Goal: Information Seeking & Learning: Learn about a topic

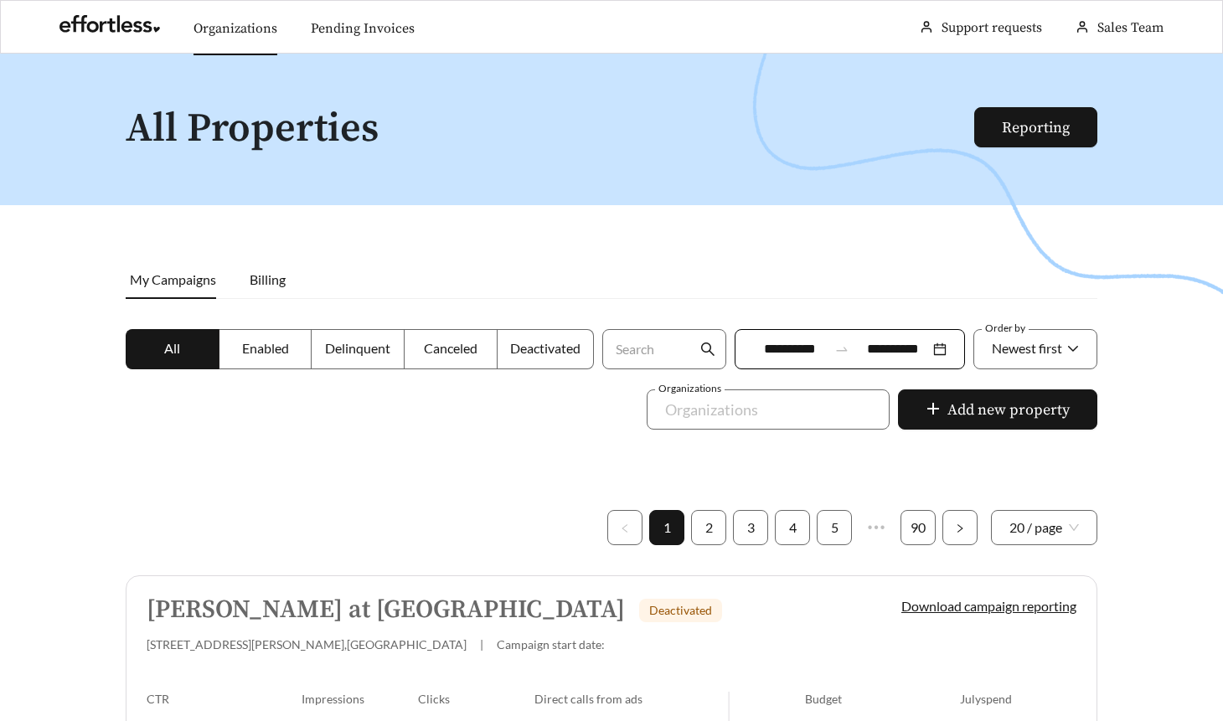
click at [236, 33] on link "Organizations" at bounding box center [236, 28] width 84 height 17
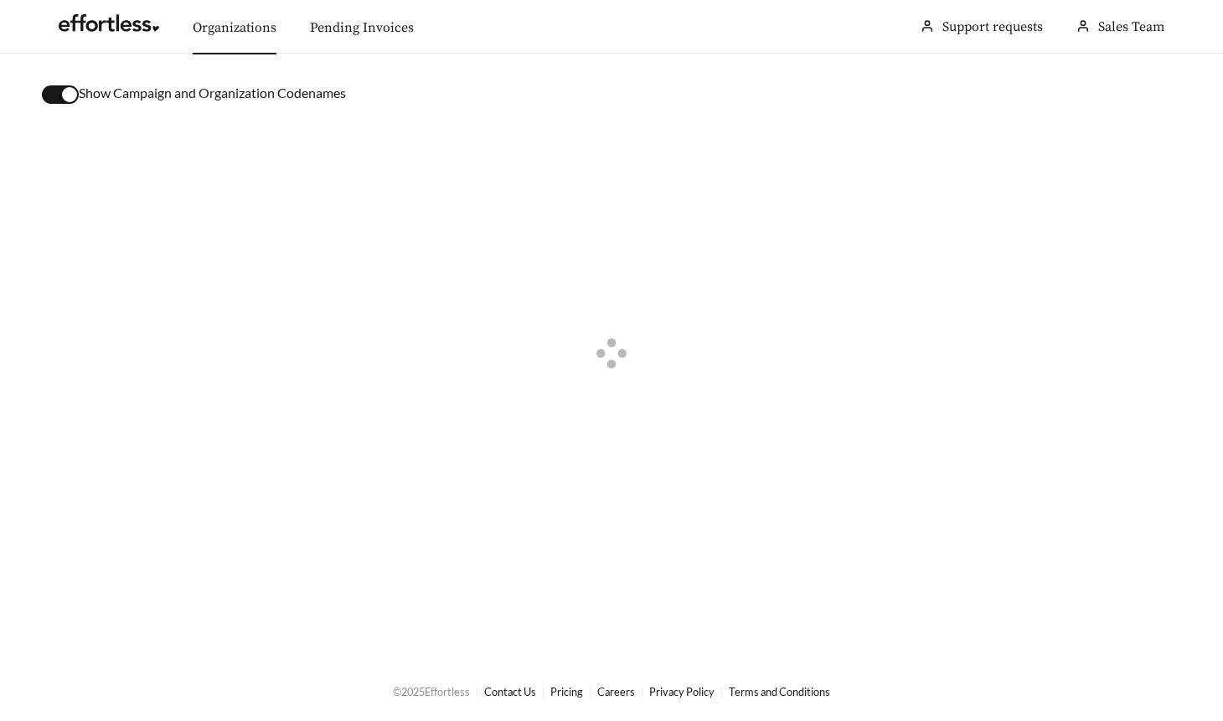
click at [70, 94] on div "button" at bounding box center [69, 94] width 15 height 15
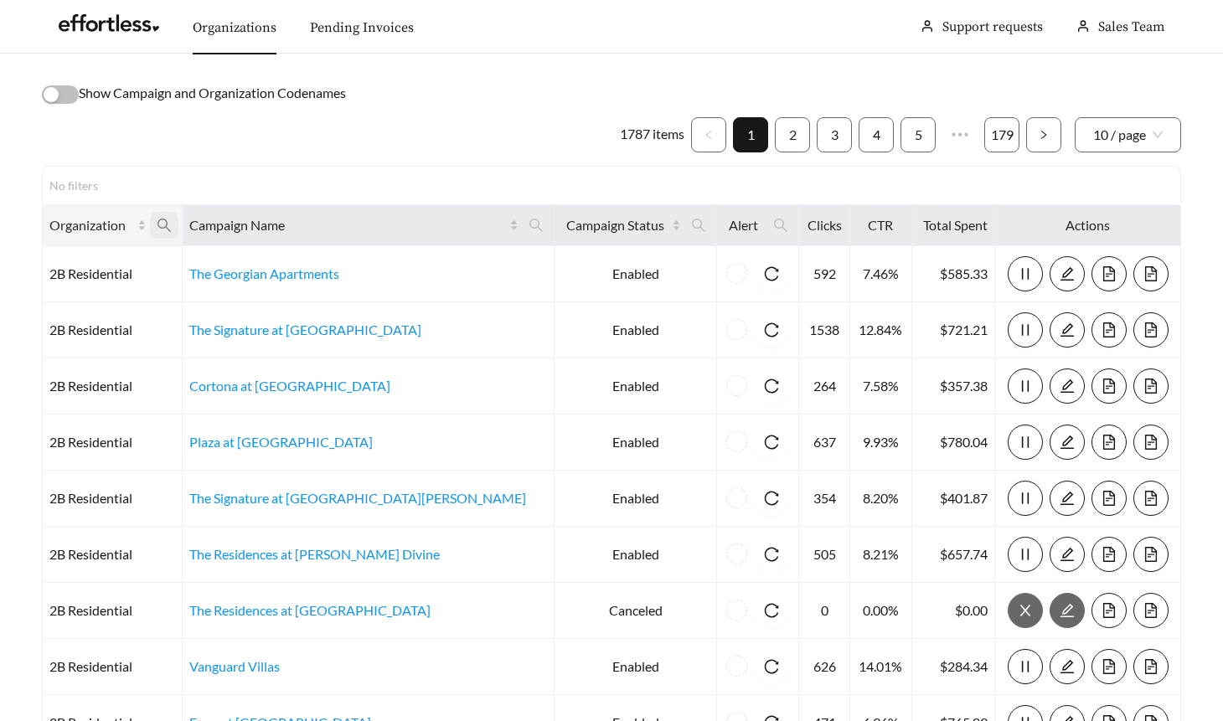
click at [172, 221] on icon "search" at bounding box center [164, 225] width 15 height 15
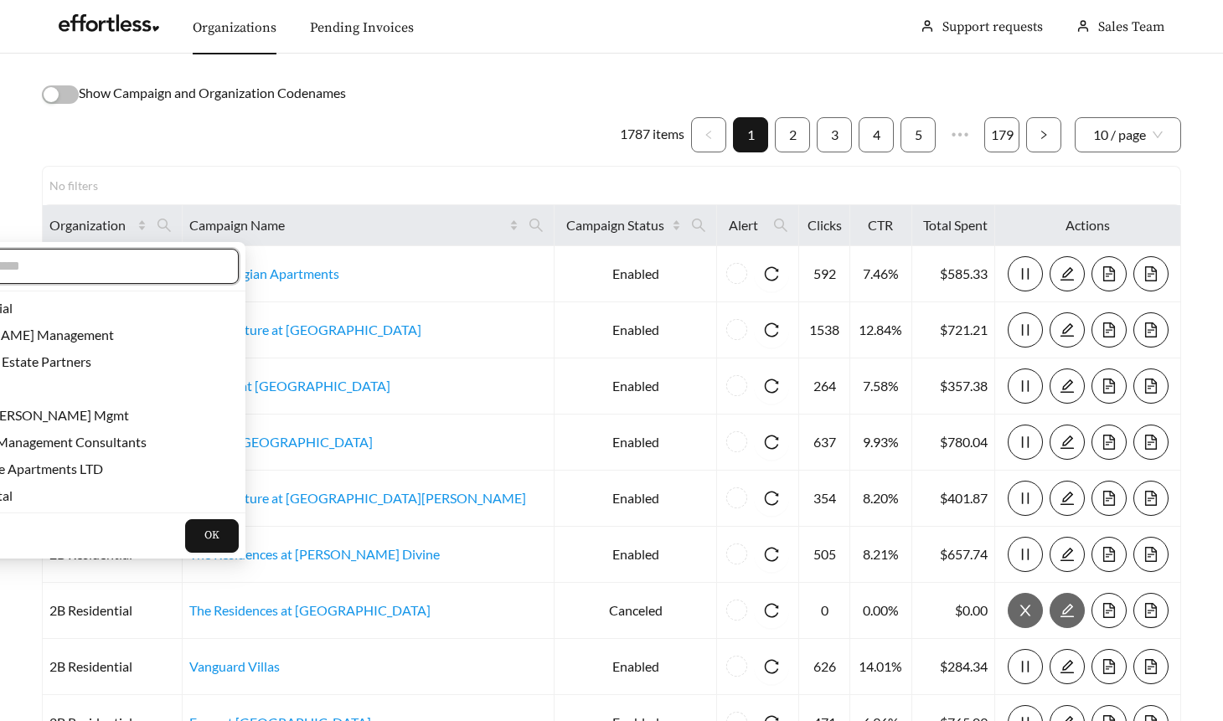
click at [153, 264] on input "text" at bounding box center [76, 266] width 287 height 20
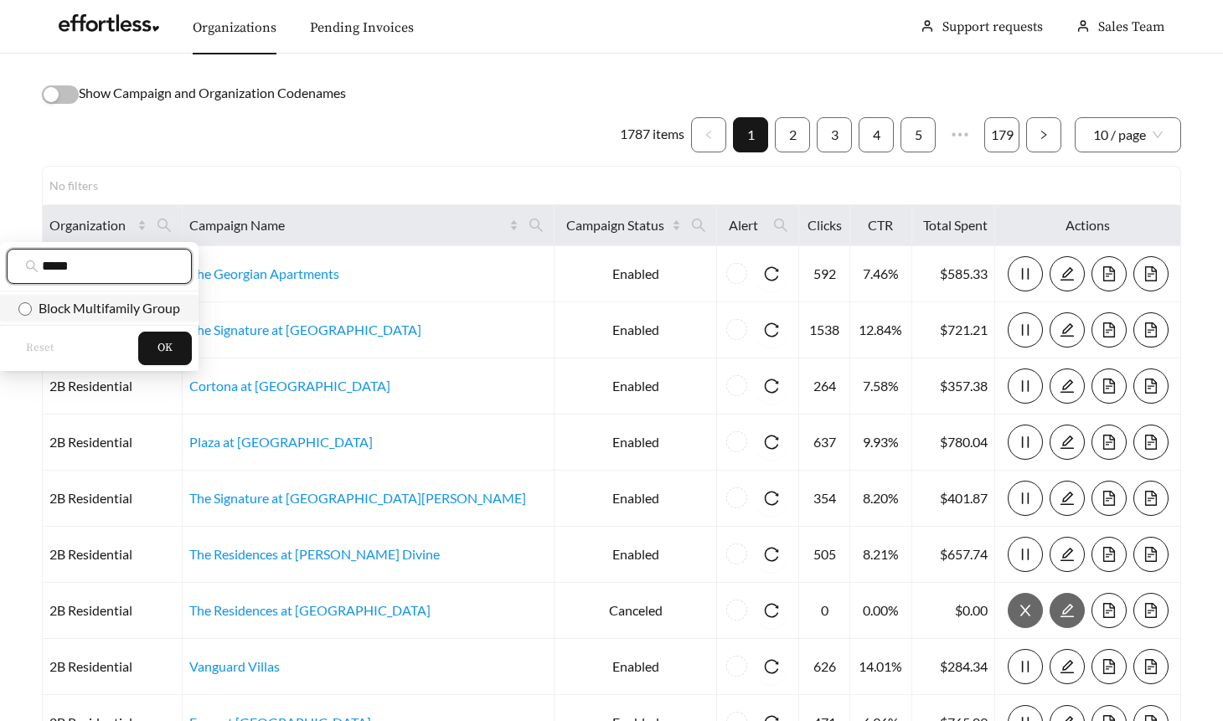
type input "*****"
click at [135, 307] on span "Block Multifamily Group" at bounding box center [106, 308] width 148 height 16
click at [173, 347] on span "OK" at bounding box center [164, 348] width 15 height 17
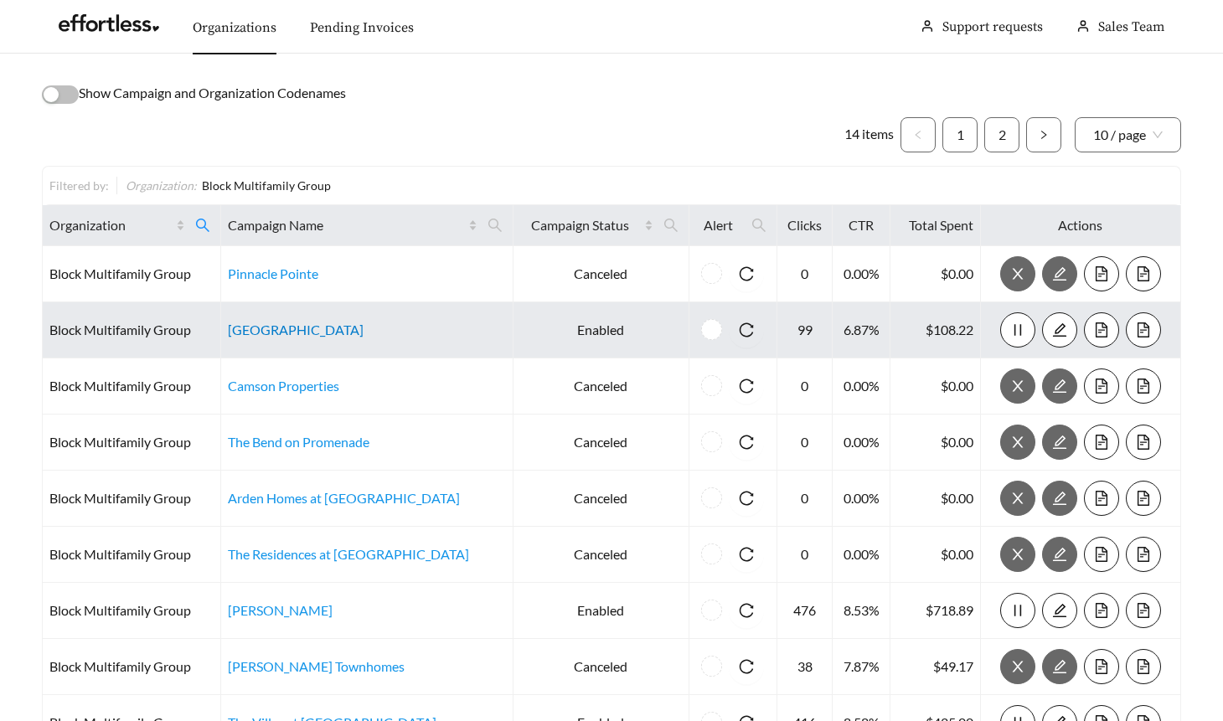
click at [321, 329] on link "Centennial Park" at bounding box center [296, 330] width 136 height 16
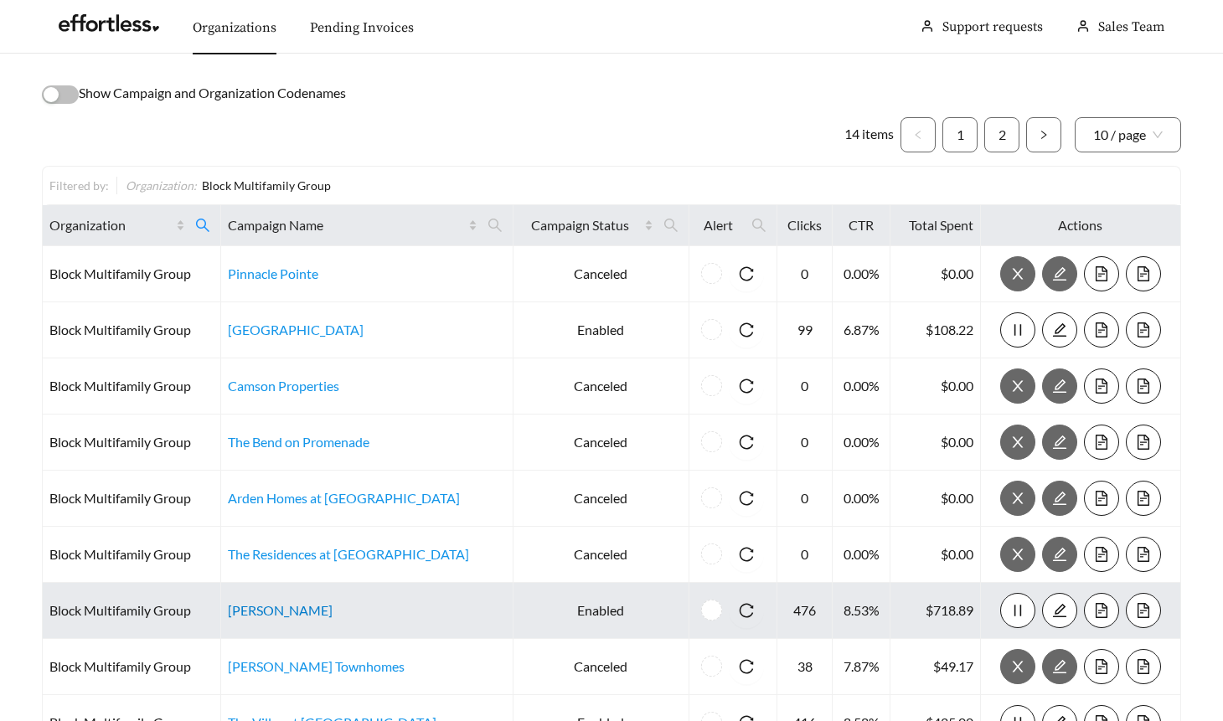
click at [312, 608] on link "Bella Madera" at bounding box center [280, 610] width 105 height 16
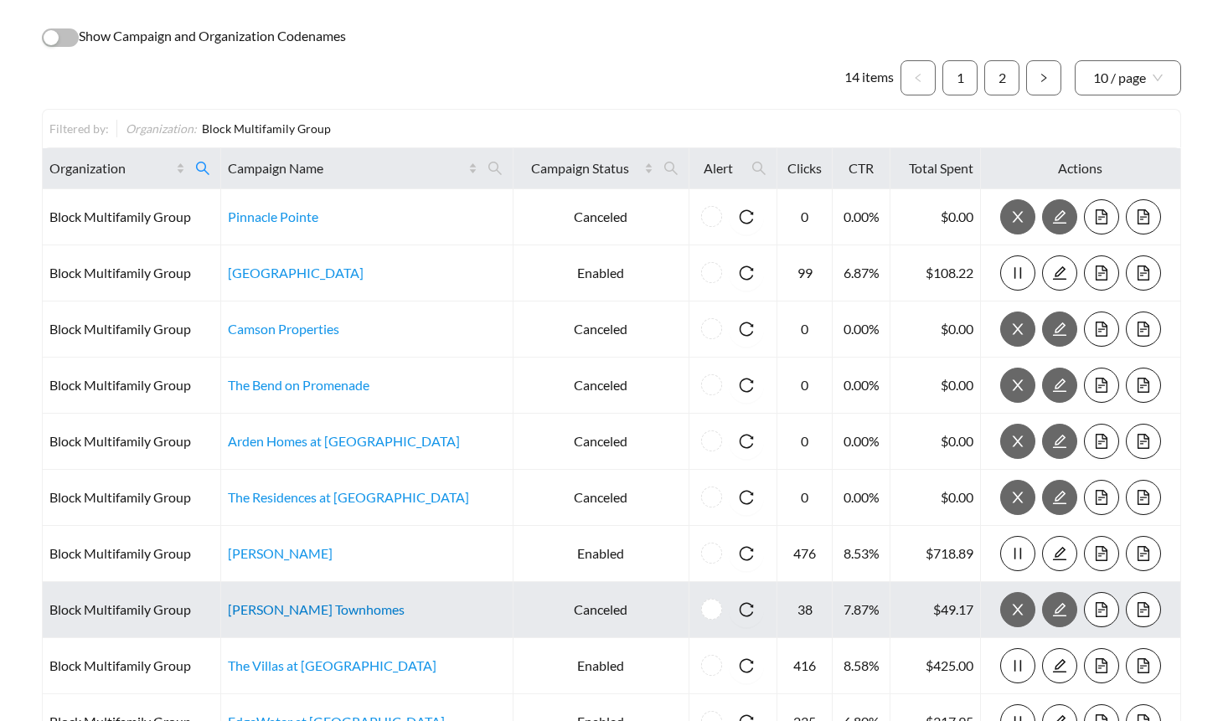
scroll to position [62, 0]
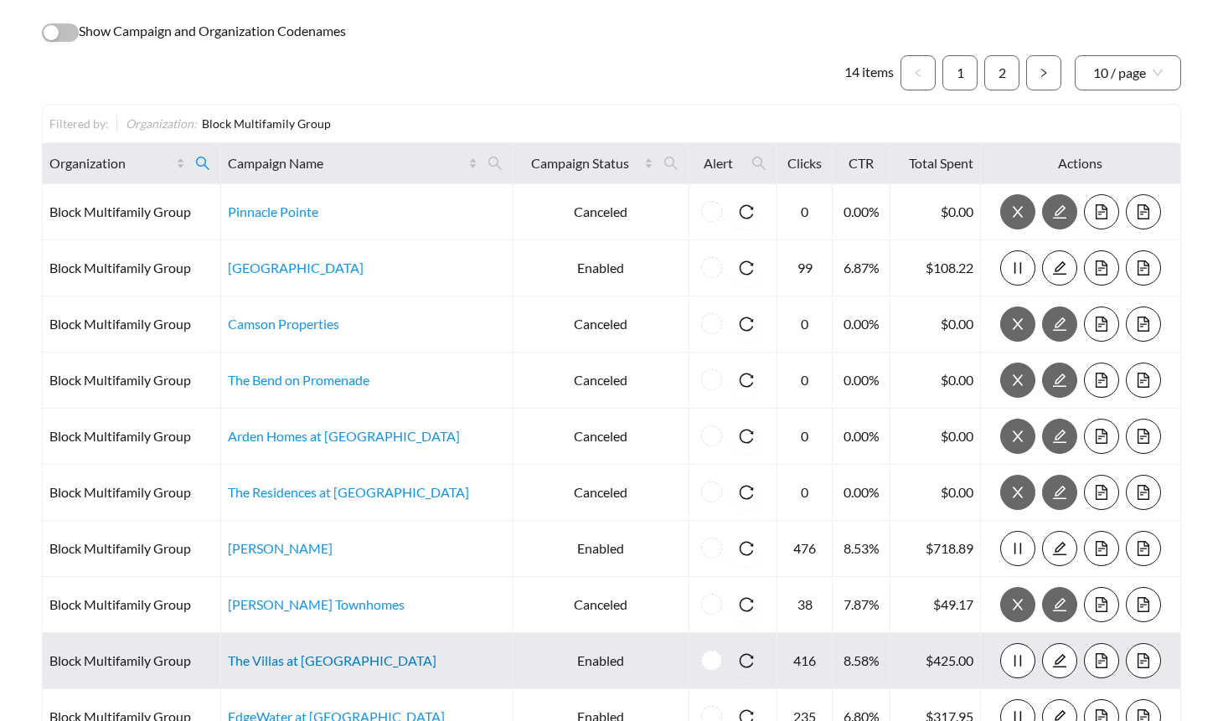
click at [318, 656] on link "The Villas at Waterside" at bounding box center [332, 661] width 209 height 16
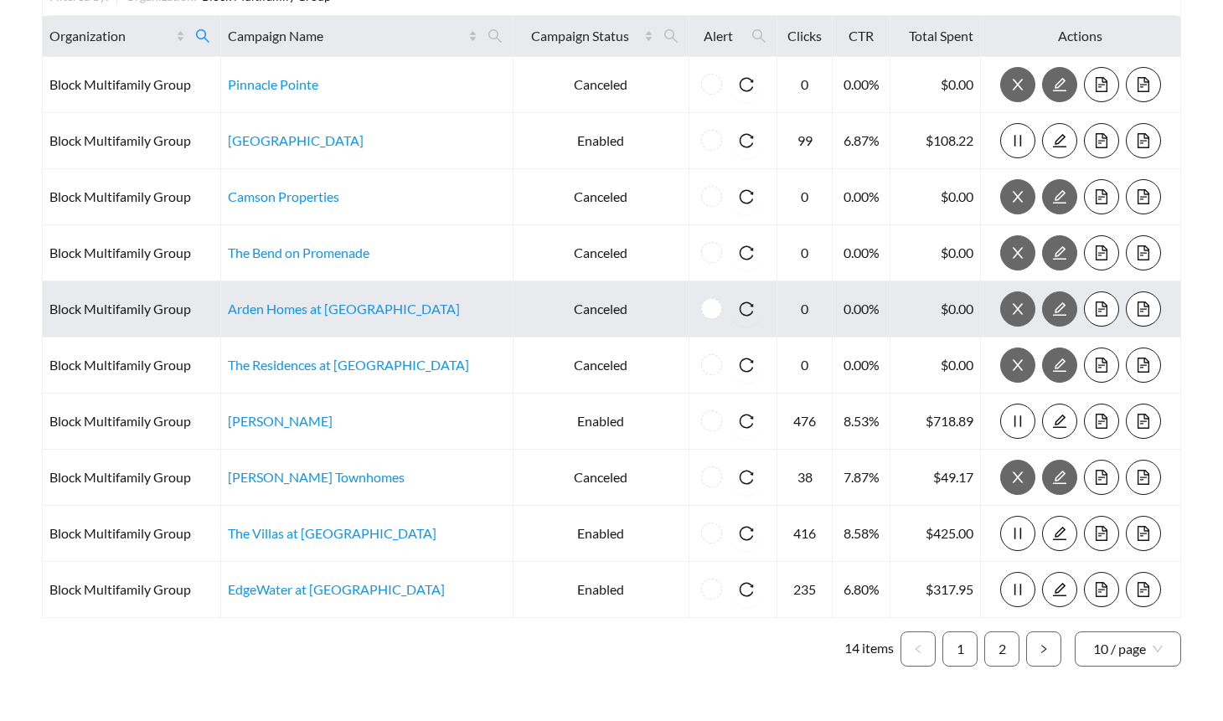
scroll to position [203, 0]
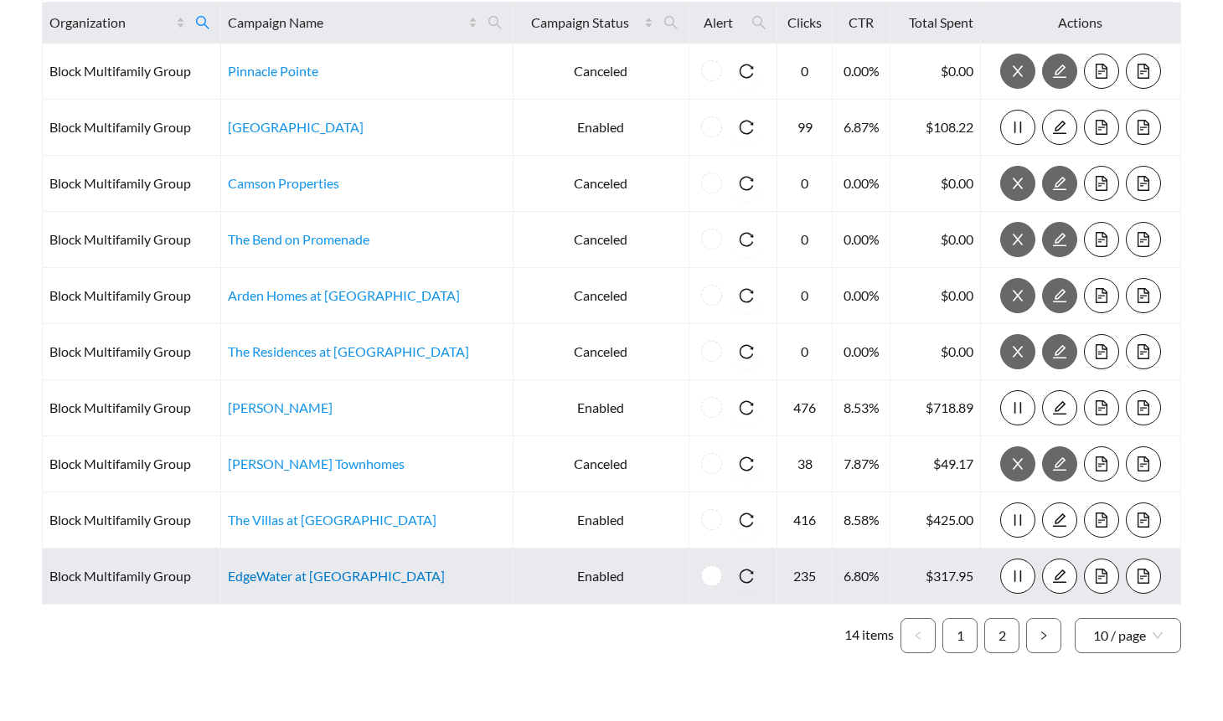
click at [355, 576] on link "EdgeWater at City Center" at bounding box center [336, 576] width 217 height 16
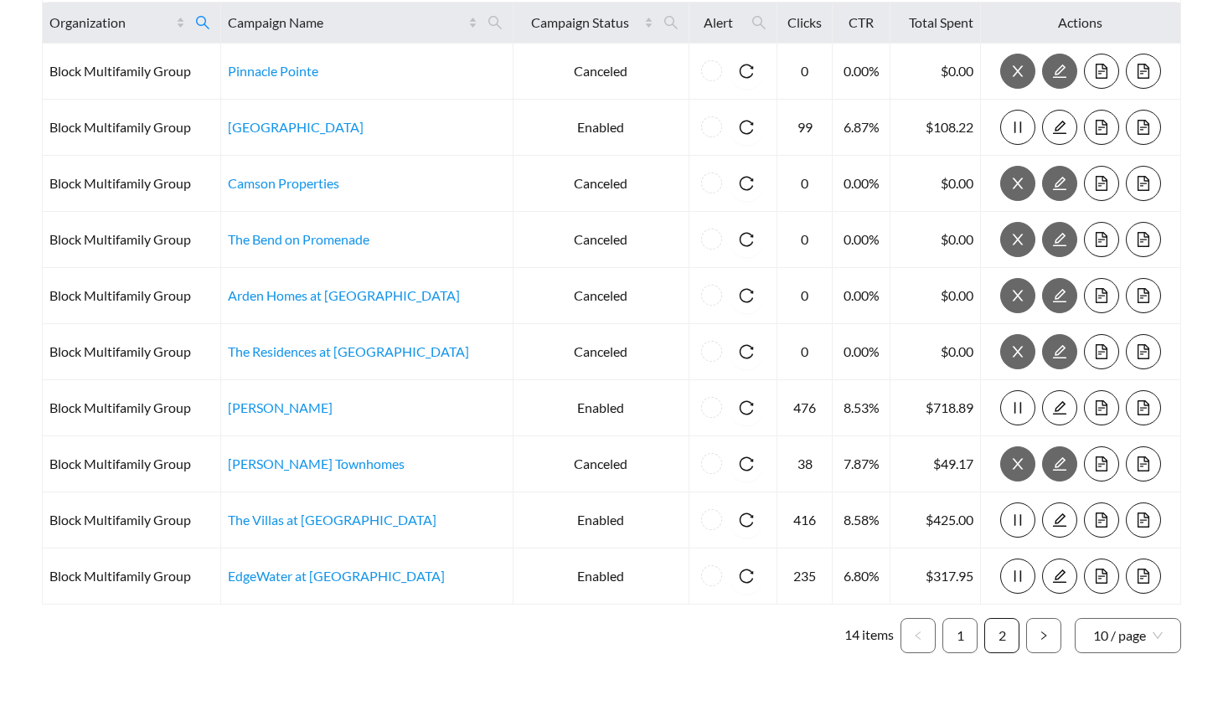
click at [1004, 631] on link "2" at bounding box center [1002, 636] width 34 height 34
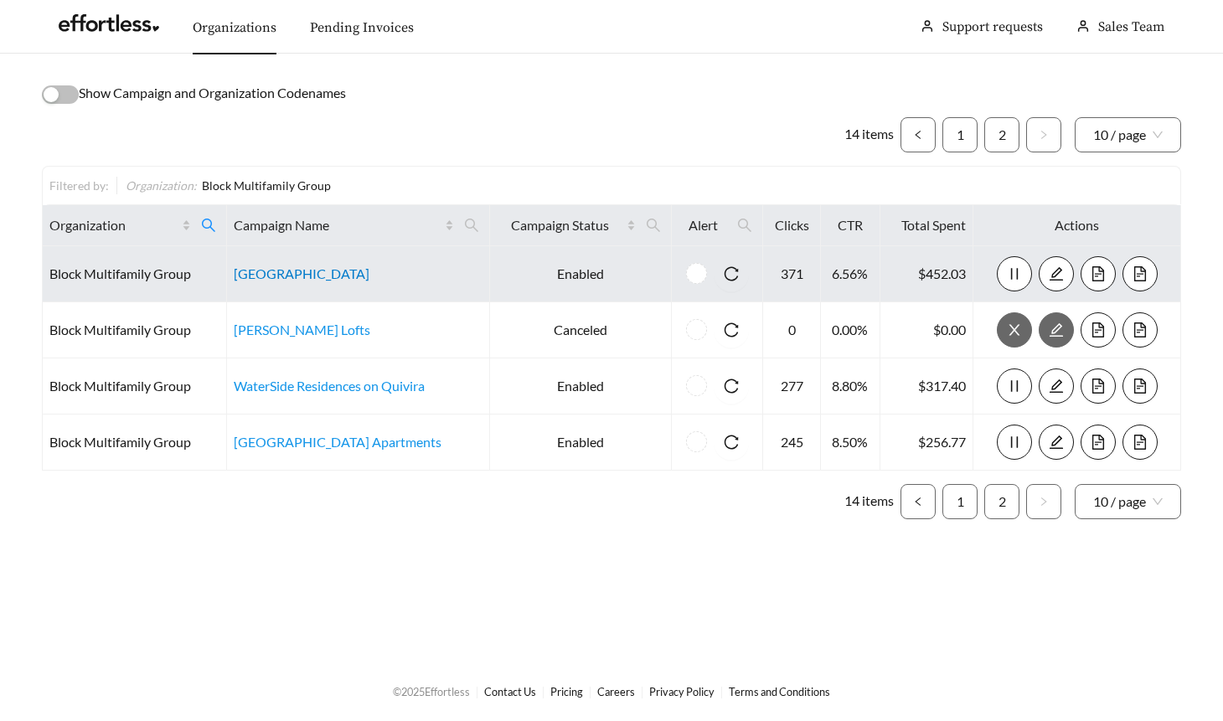
click at [334, 271] on link "Jefferson Park Apartments" at bounding box center [302, 274] width 136 height 16
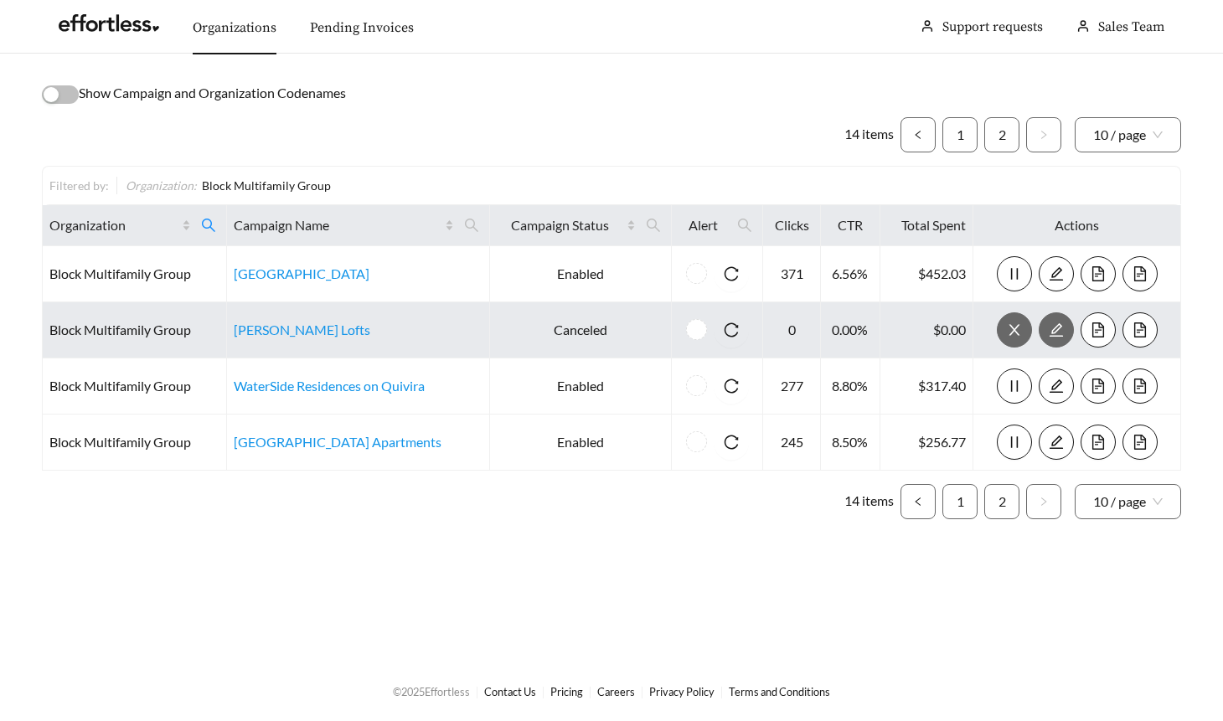
click at [307, 320] on td "Abernathy Lofts" at bounding box center [358, 330] width 263 height 56
click at [307, 330] on link "Abernathy Lofts" at bounding box center [302, 330] width 137 height 16
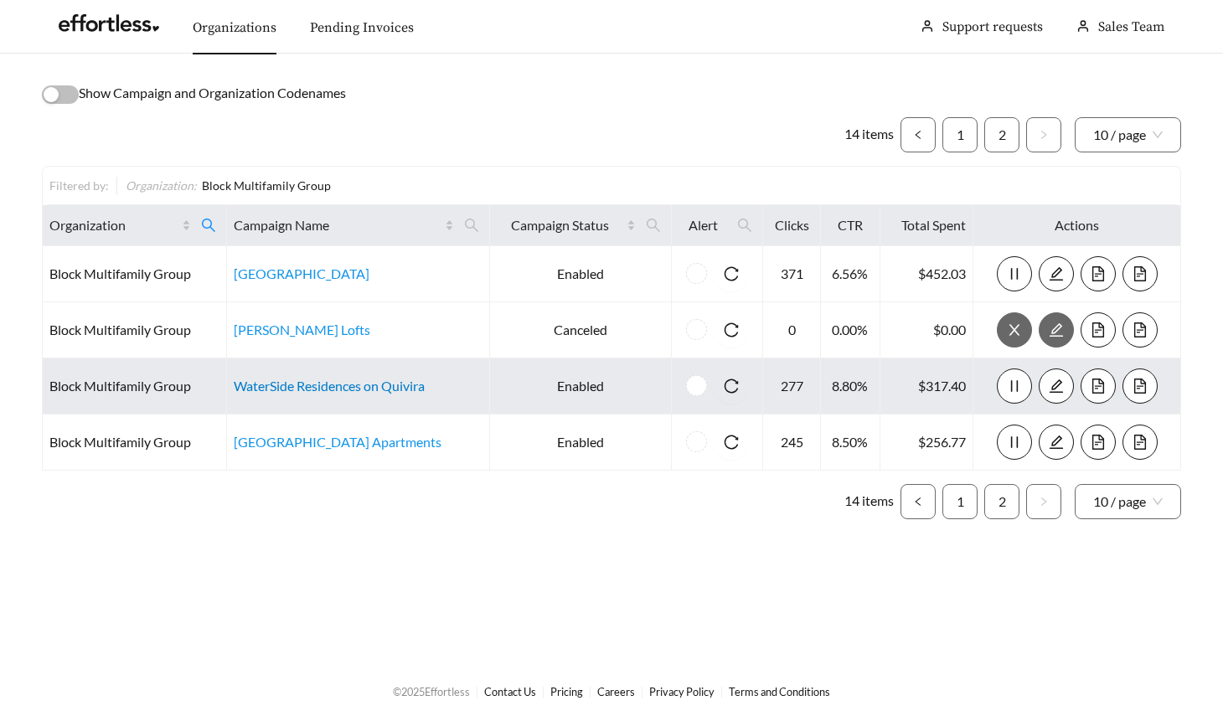
click at [334, 384] on link "WaterSide Residences on Quivira" at bounding box center [329, 386] width 191 height 16
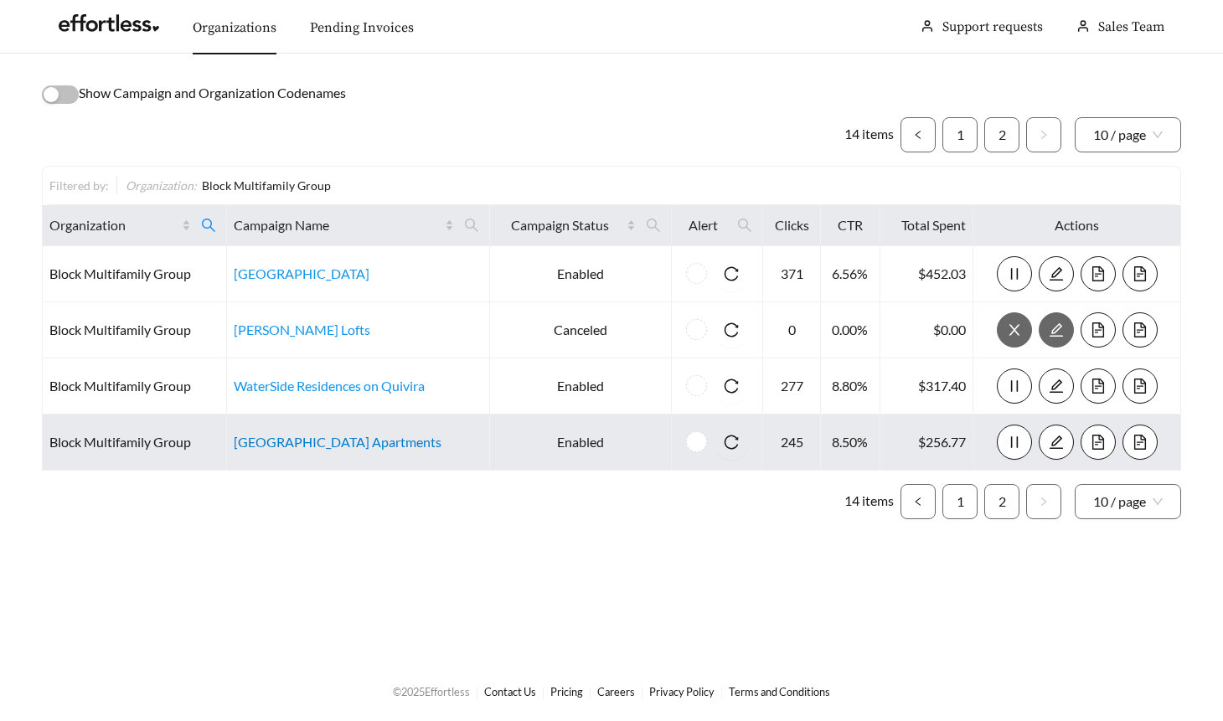
click at [320, 447] on link "Aspen Ridge Apartments" at bounding box center [338, 442] width 208 height 16
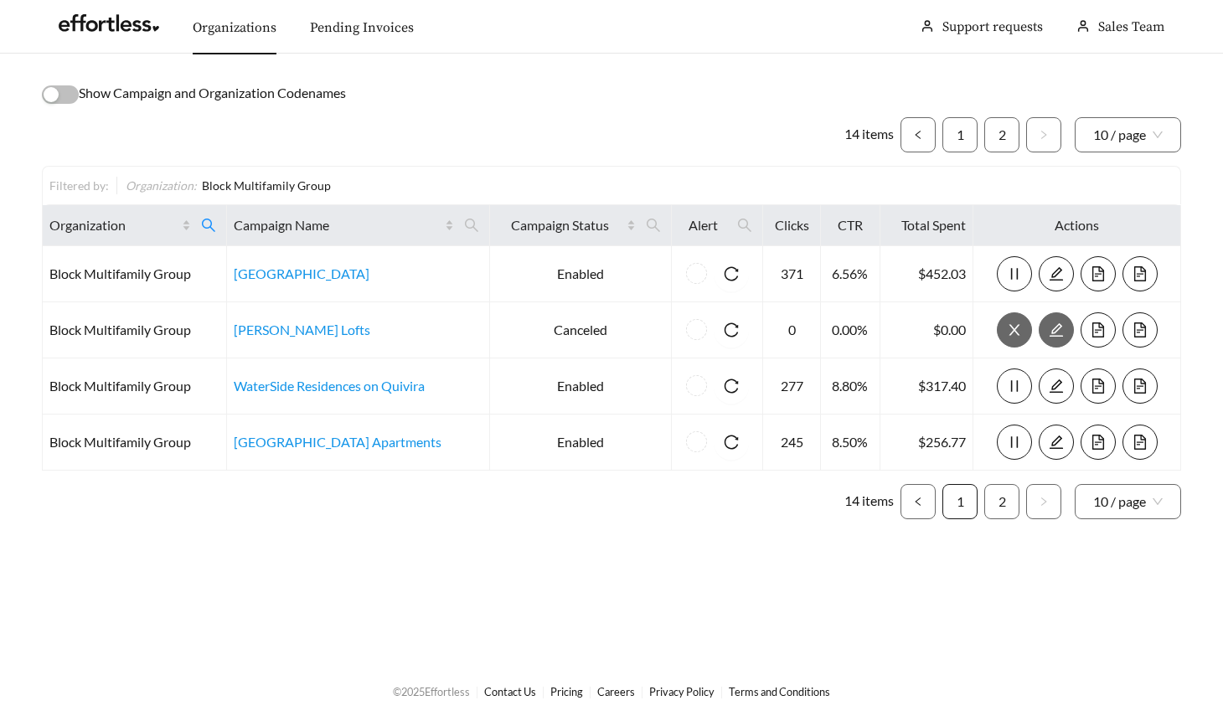
click at [965, 492] on link "1" at bounding box center [960, 502] width 34 height 34
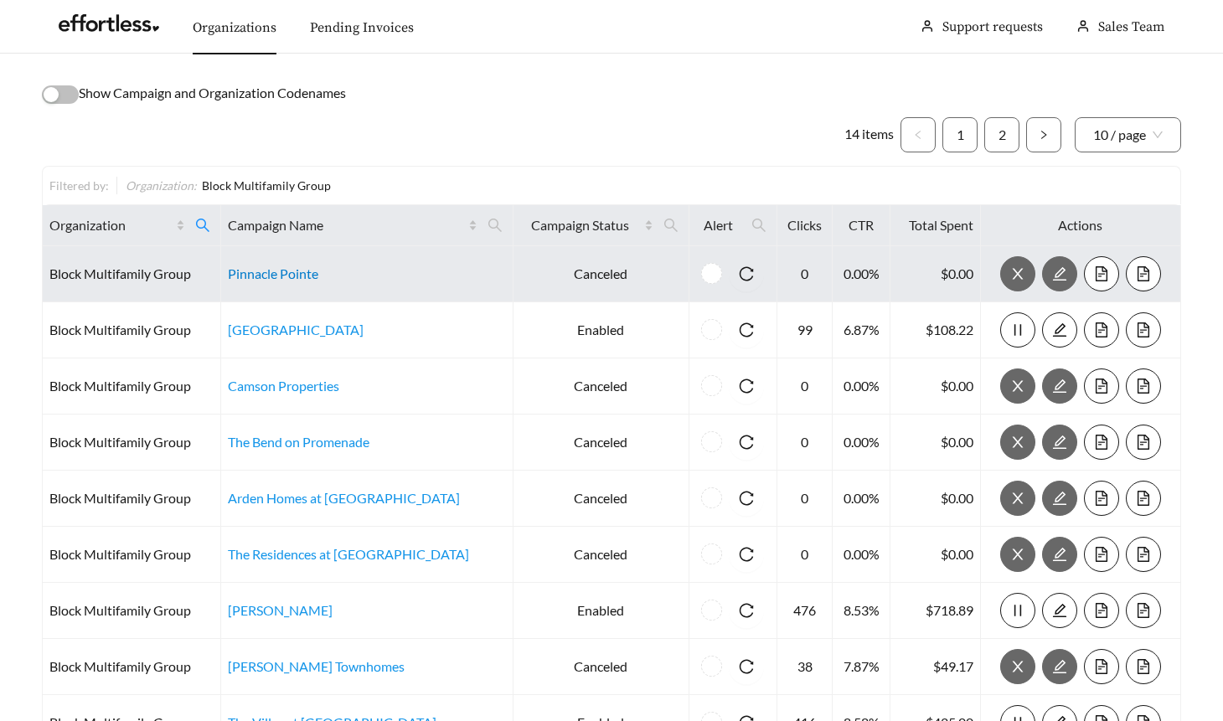
click at [281, 274] on link "Pinnacle Pointe" at bounding box center [273, 274] width 90 height 16
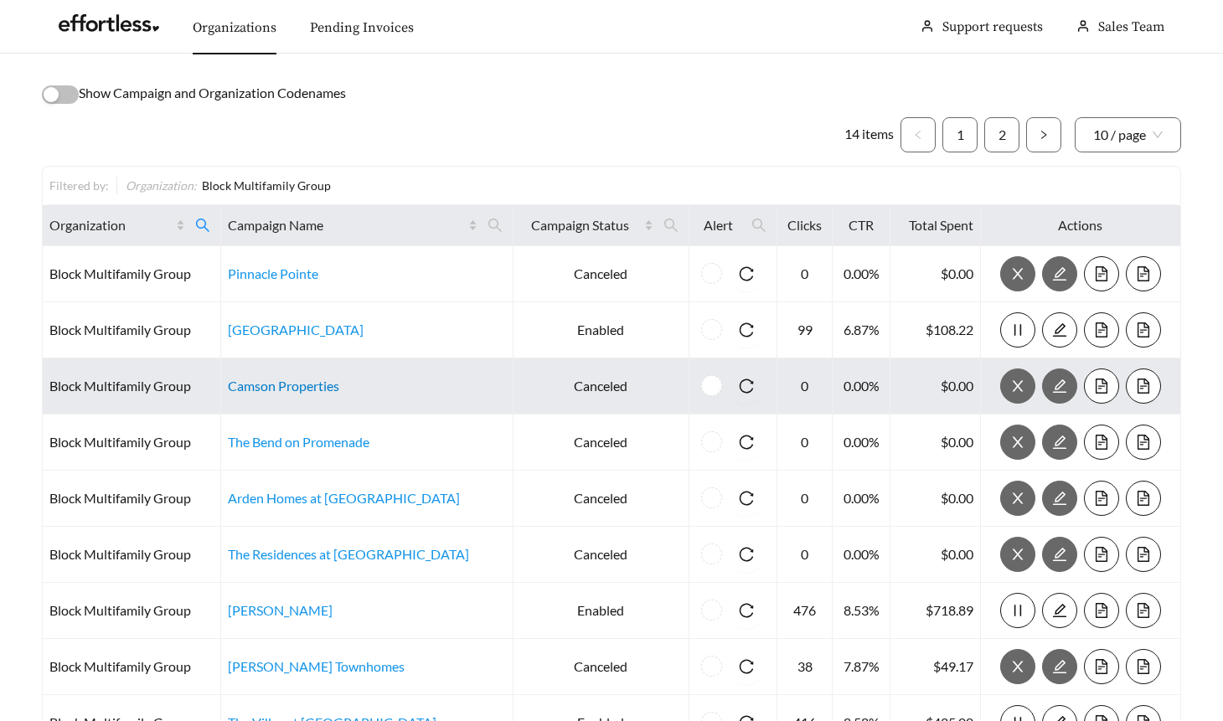
click at [302, 387] on link "Camson Properties" at bounding box center [283, 386] width 111 height 16
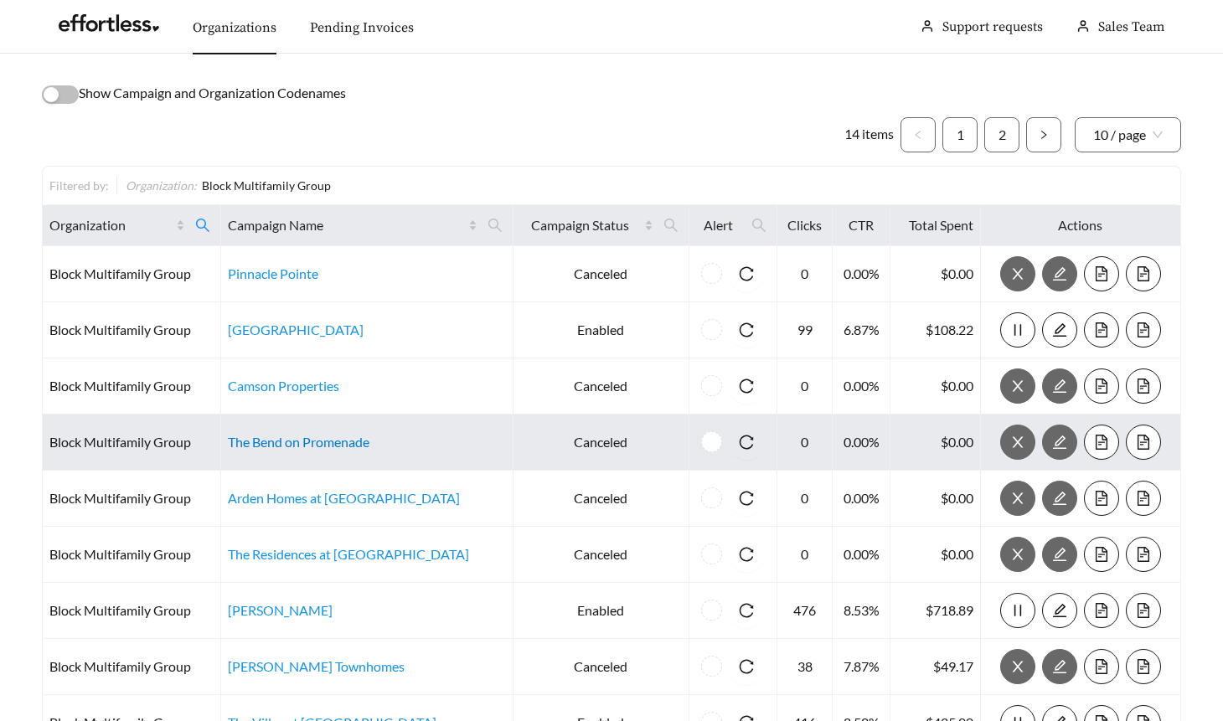
click at [312, 441] on link "The Bend on Promenade" at bounding box center [299, 442] width 142 height 16
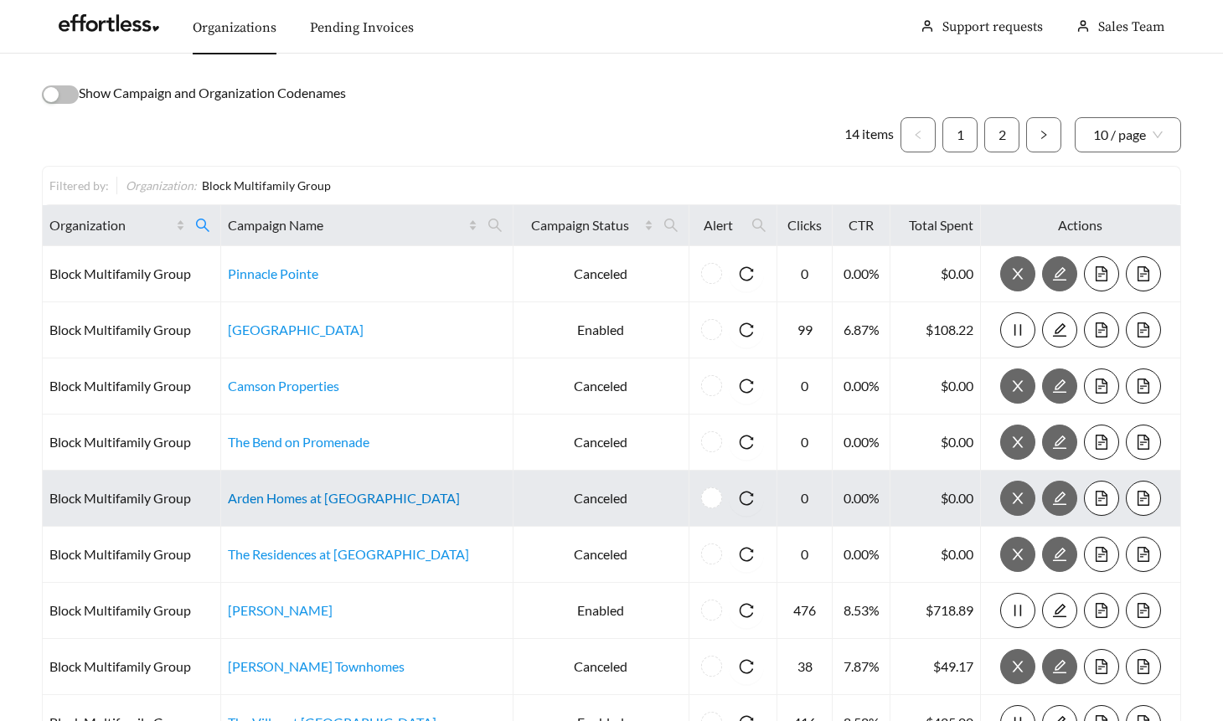
click at [308, 498] on link "Arden Homes at Staley" at bounding box center [344, 498] width 232 height 16
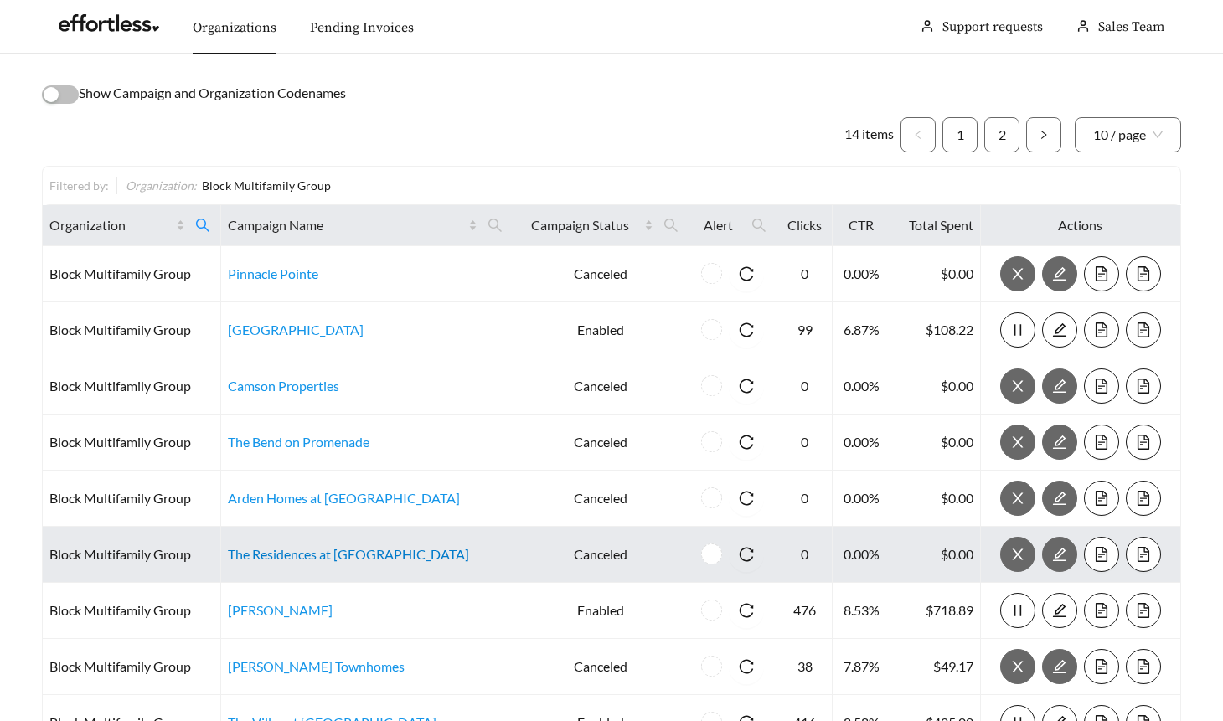
click at [328, 548] on link "The Residences at River View" at bounding box center [348, 554] width 241 height 16
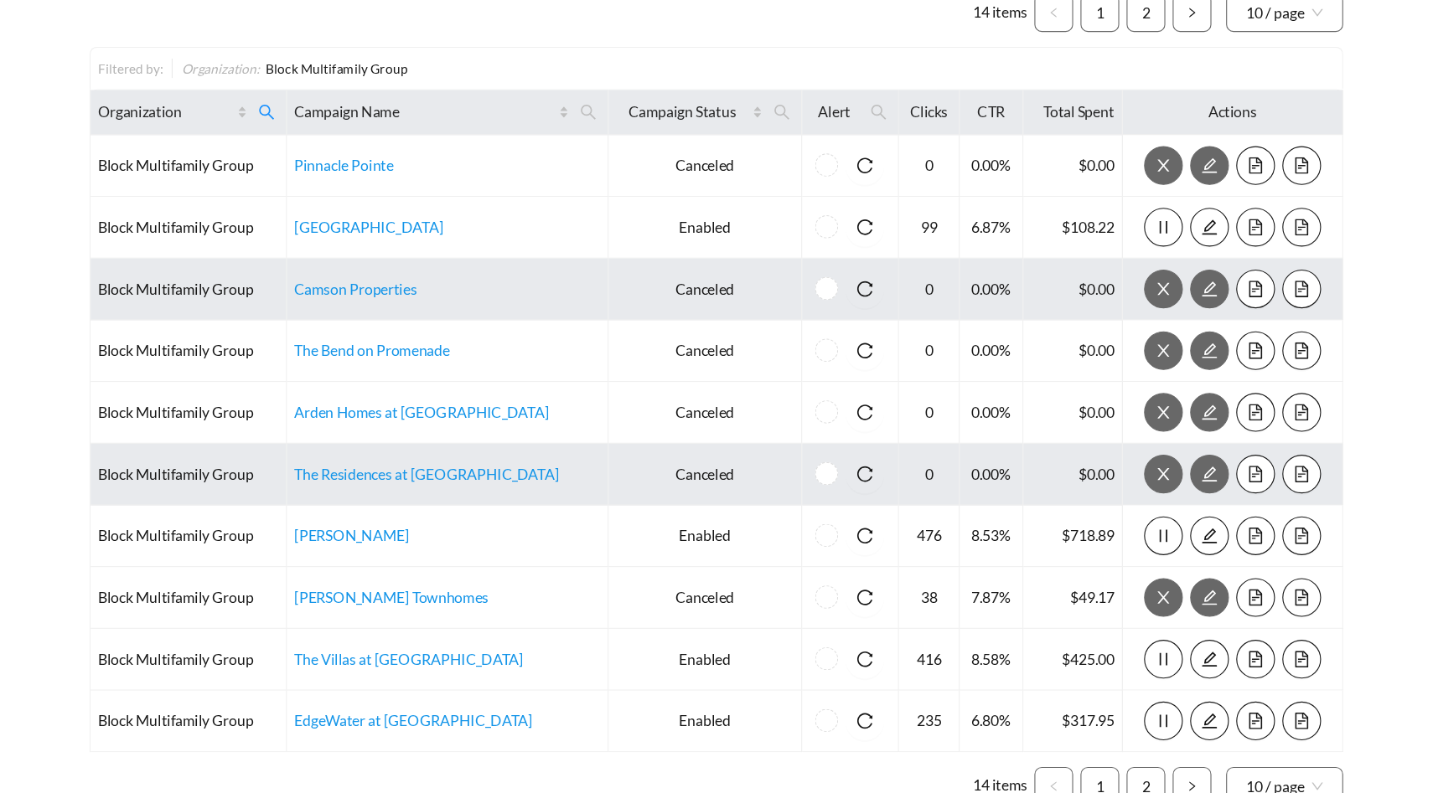
scroll to position [135, 0]
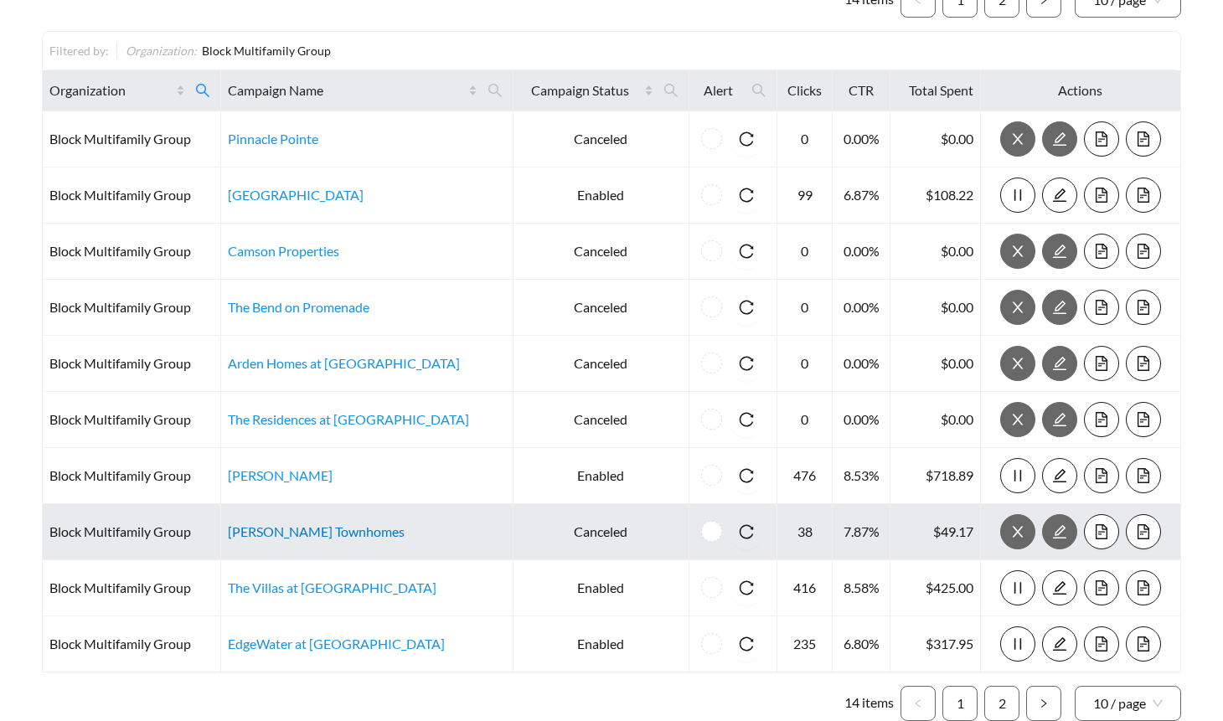
click at [315, 532] on link "Rupple Townhomes" at bounding box center [316, 532] width 177 height 16
